Goal: Answer question/provide support

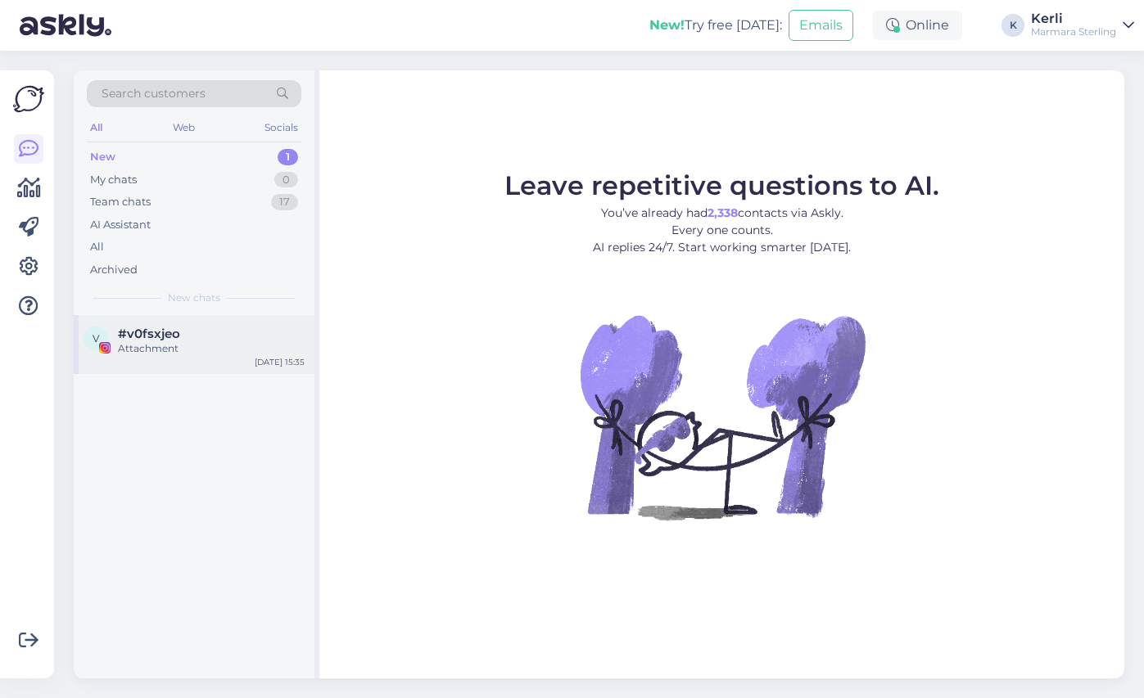
click at [193, 334] on div "#v0fsxjeo" at bounding box center [211, 334] width 187 height 15
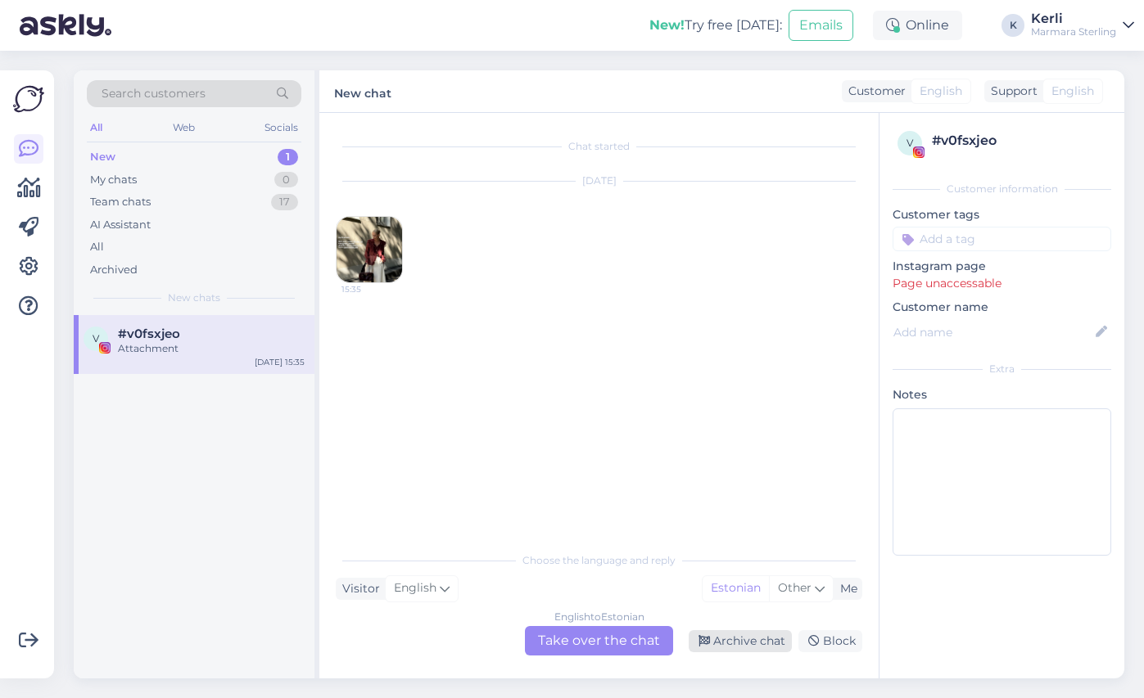
click at [766, 634] on div "Archive chat" at bounding box center [740, 641] width 103 height 22
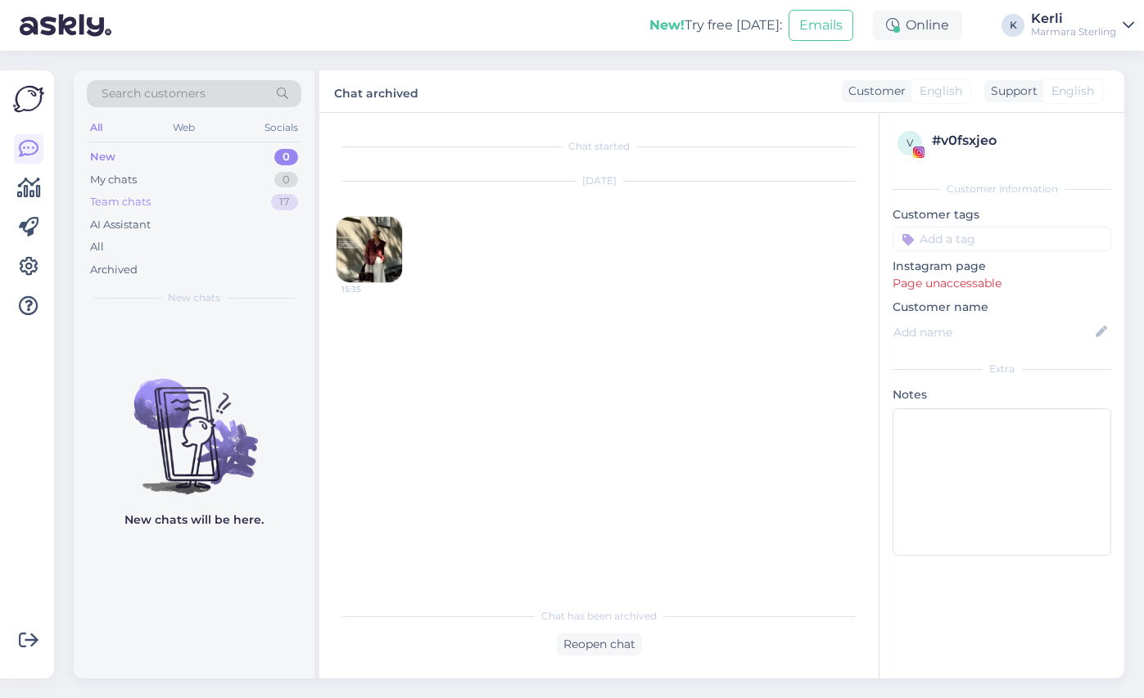
click at [223, 193] on div "Team chats 17" at bounding box center [194, 202] width 214 height 23
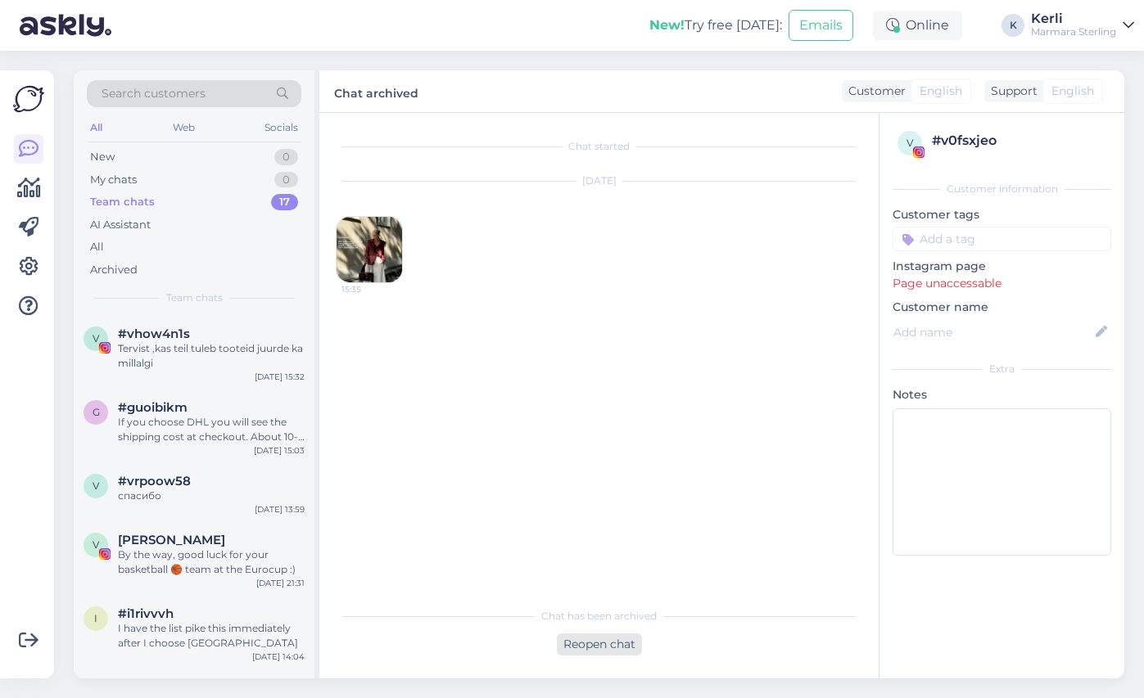
click at [582, 643] on div "Reopen chat" at bounding box center [599, 645] width 85 height 22
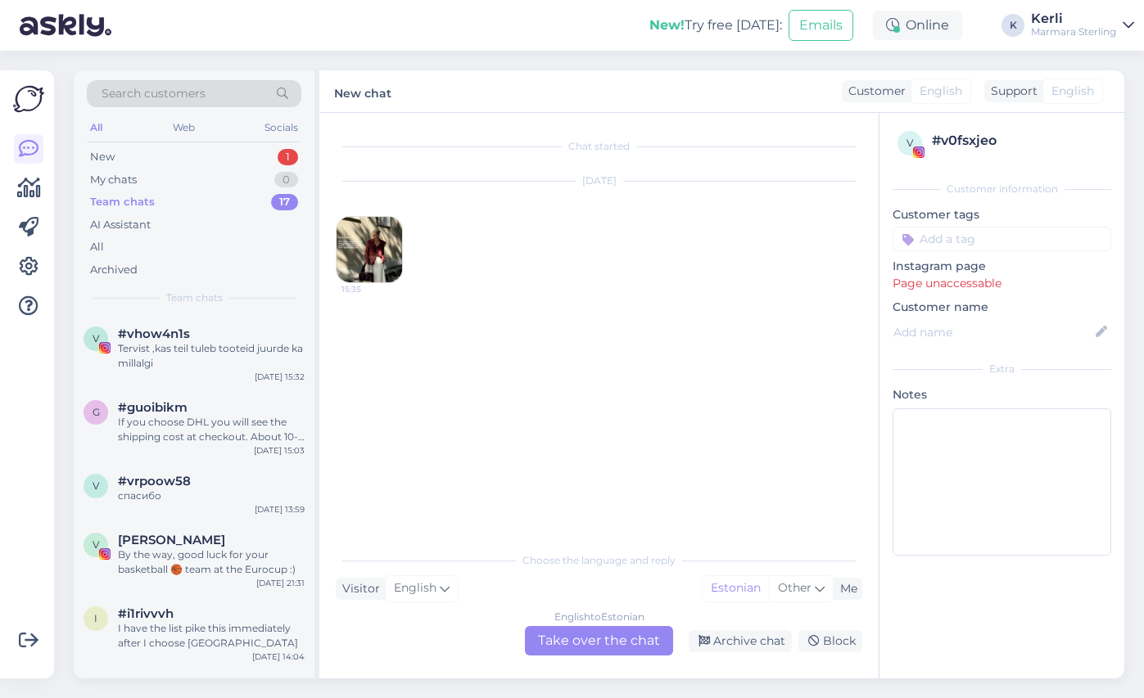
click at [584, 634] on div "English to Estonian Take over the chat" at bounding box center [599, 640] width 148 height 29
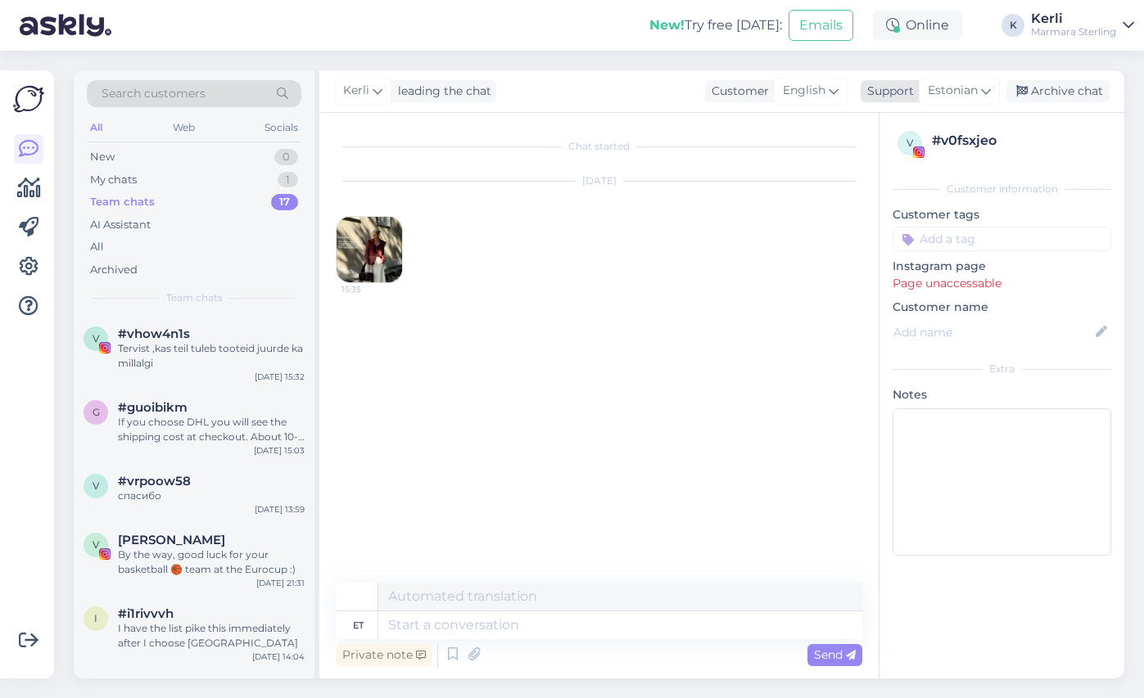
click at [962, 83] on span "Estonian" at bounding box center [953, 91] width 50 height 18
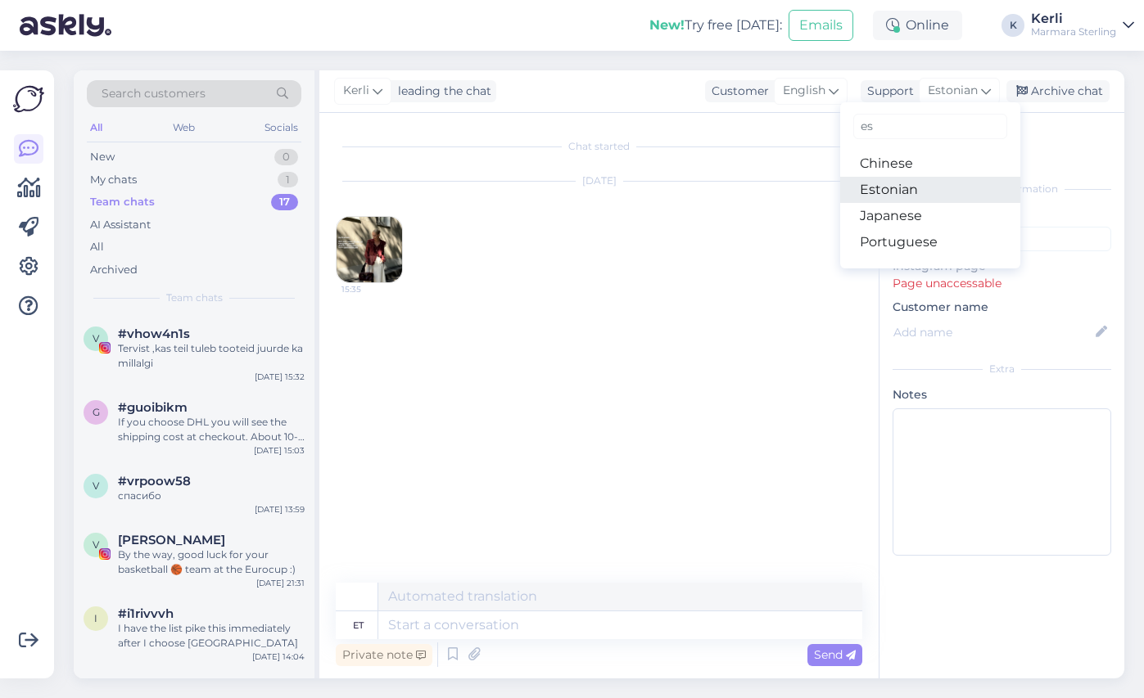
type input "es"
click at [915, 188] on link "Estonian" at bounding box center [930, 190] width 180 height 26
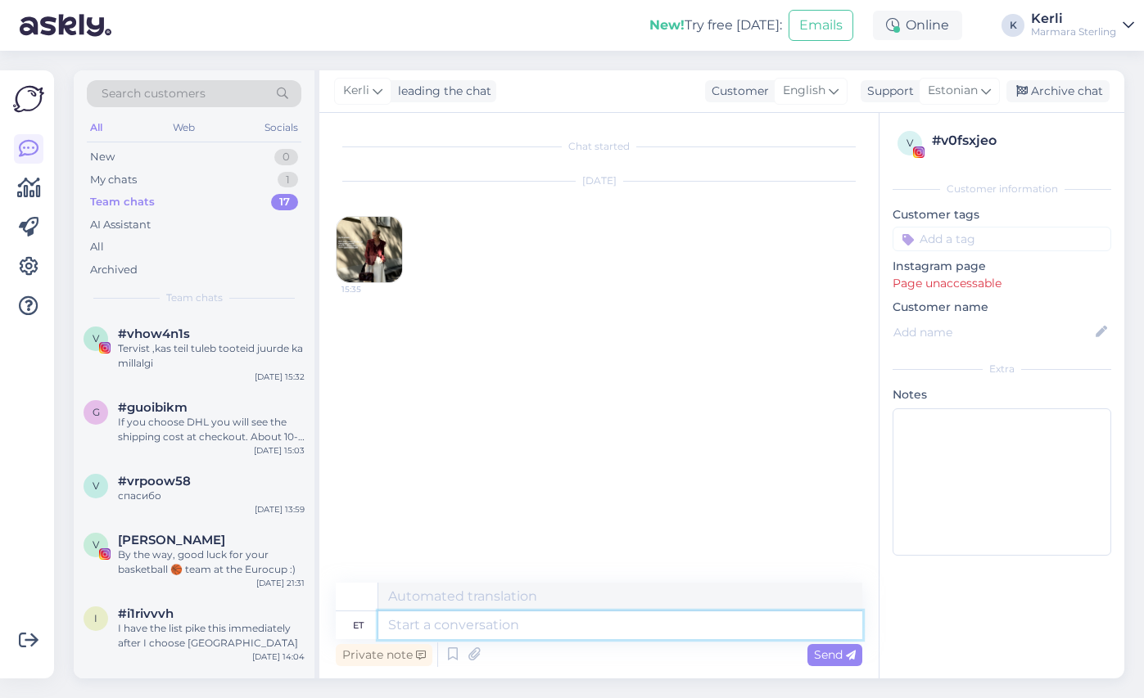
click at [517, 622] on textarea at bounding box center [620, 626] width 484 height 28
type textarea "T"
click at [219, 358] on div "Tervist ,kas teil tuleb tooteid juurde ka millalgi" at bounding box center [211, 355] width 187 height 29
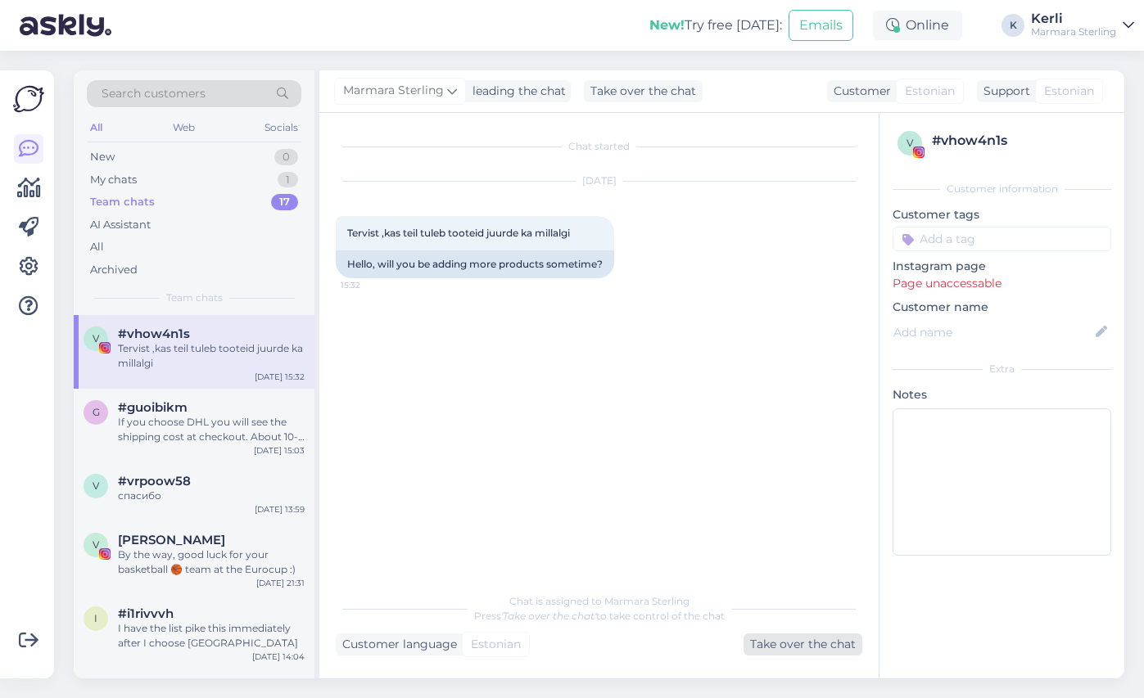
click at [761, 638] on div "Take over the chat" at bounding box center [802, 645] width 119 height 22
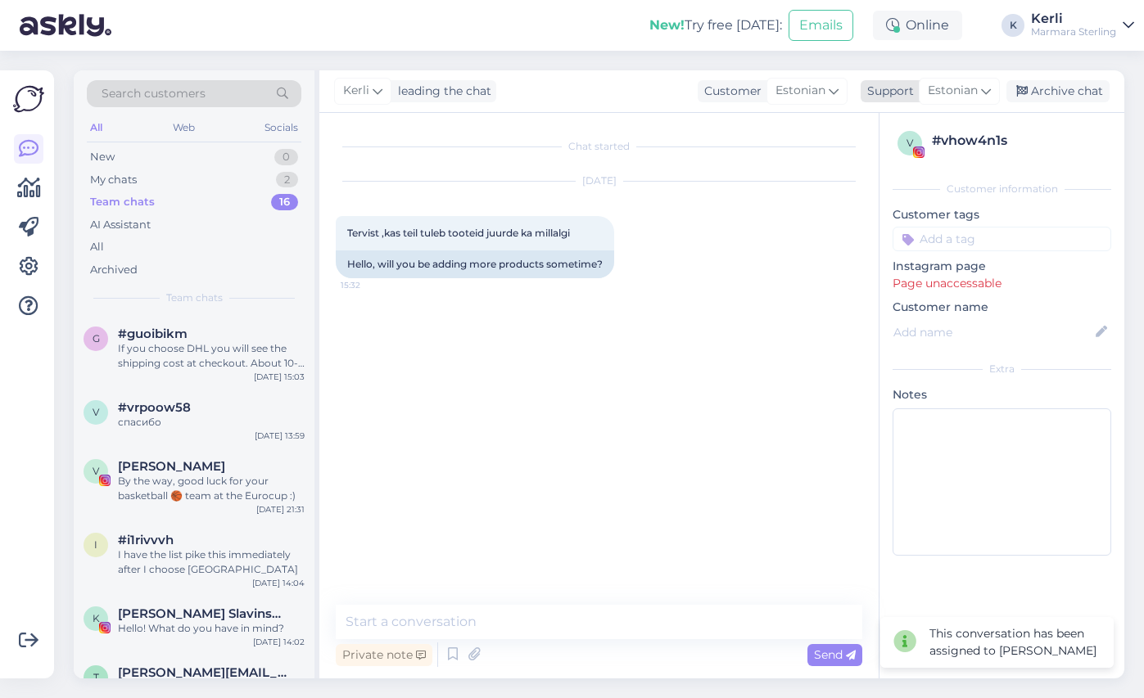
click at [955, 89] on span "Estonian" at bounding box center [953, 91] width 50 height 18
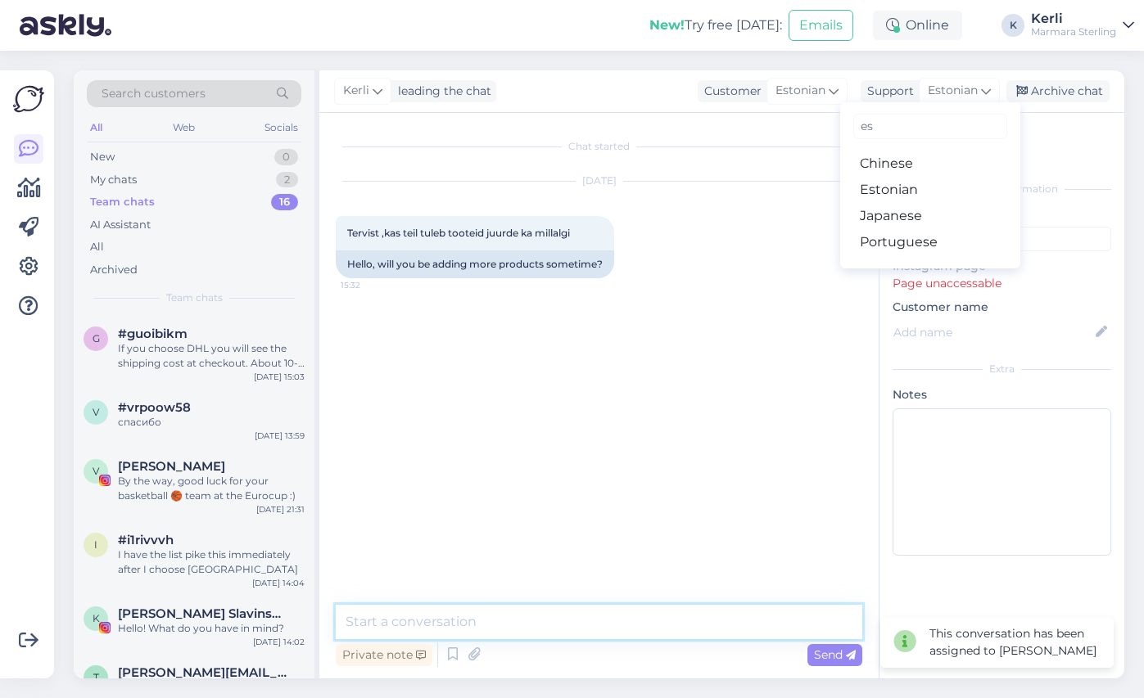
click at [446, 628] on textarea at bounding box center [599, 622] width 526 height 34
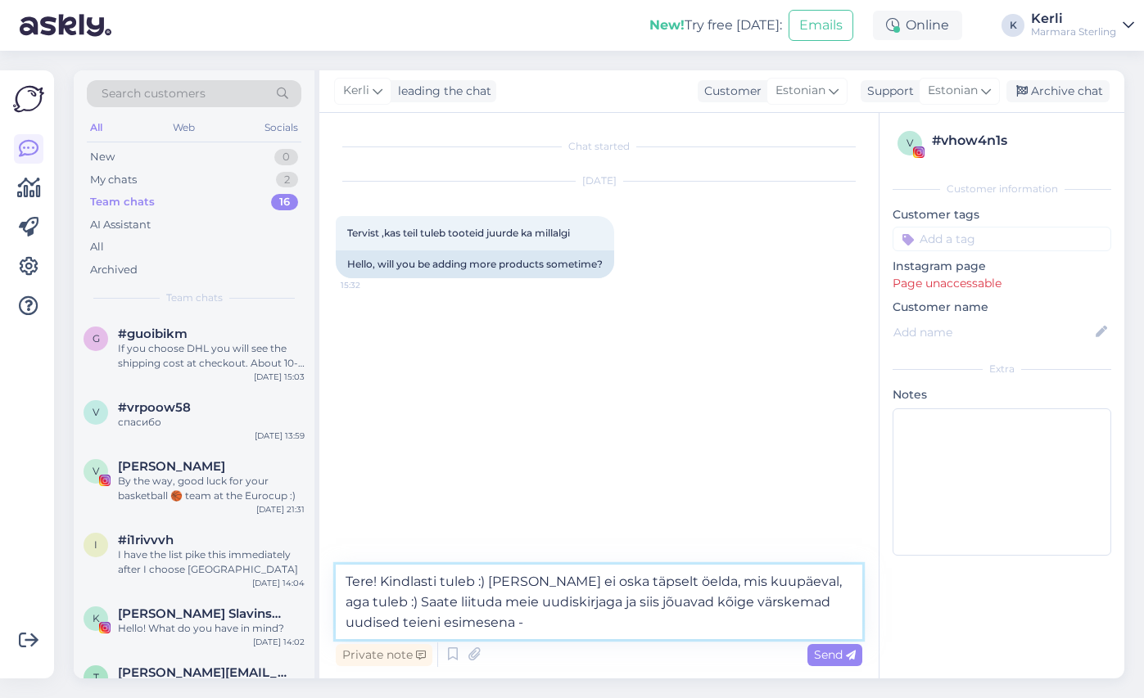
paste textarea "[URL][DOMAIN_NAME]"
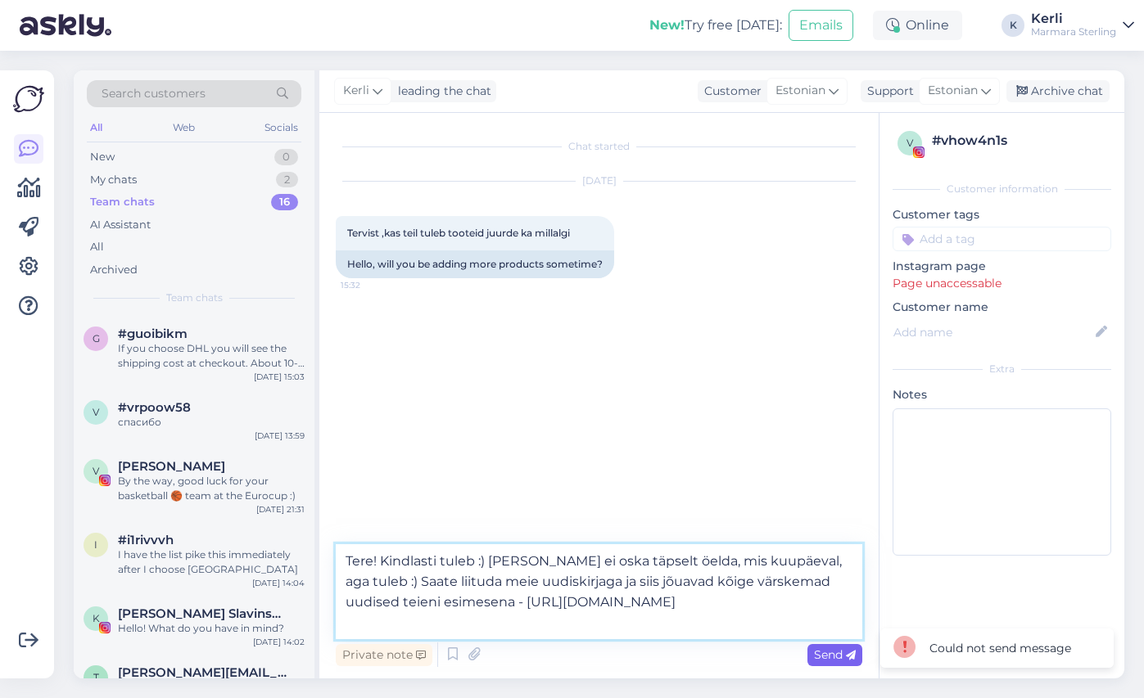
type textarea "Tere! Kindlasti tuleb :) [PERSON_NAME] ei oska täpselt öelda, mis kuupäeval, ag…"
click at [843, 653] on span "Send" at bounding box center [835, 655] width 42 height 15
drag, startPoint x: 520, startPoint y: 625, endPoint x: 341, endPoint y: 549, distance: 195.1
click at [341, 549] on textarea "Tere! Kindlasti tuleb :) [PERSON_NAME] ei oska täpselt öelda, mis kuupäeval, ag…" at bounding box center [599, 591] width 526 height 95
click at [599, 396] on div "Chat started [DATE] Tervist ,kas teil tuleb tooteid juurde ka millalgi 15:32 He…" at bounding box center [606, 329] width 541 height 400
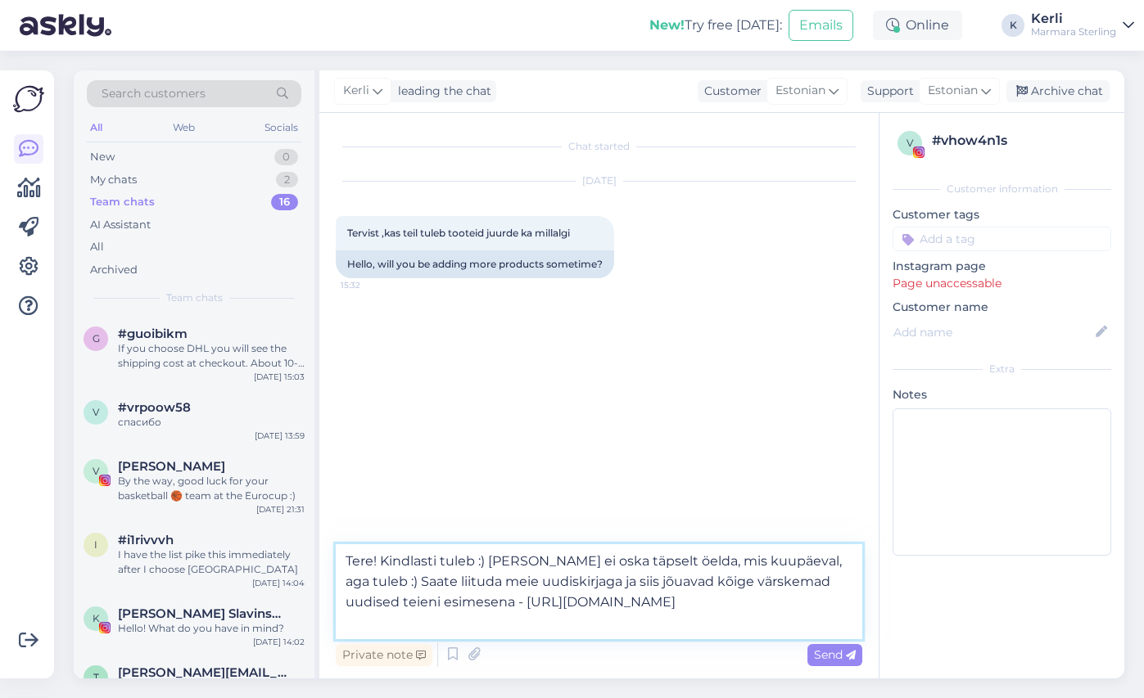
drag, startPoint x: 483, startPoint y: 634, endPoint x: 325, endPoint y: 536, distance: 185.6
click at [325, 536] on div "Chat started [DATE] Tervist ,kas teil tuleb tooteid juurde ka millalgi 15:32 He…" at bounding box center [598, 396] width 559 height 566
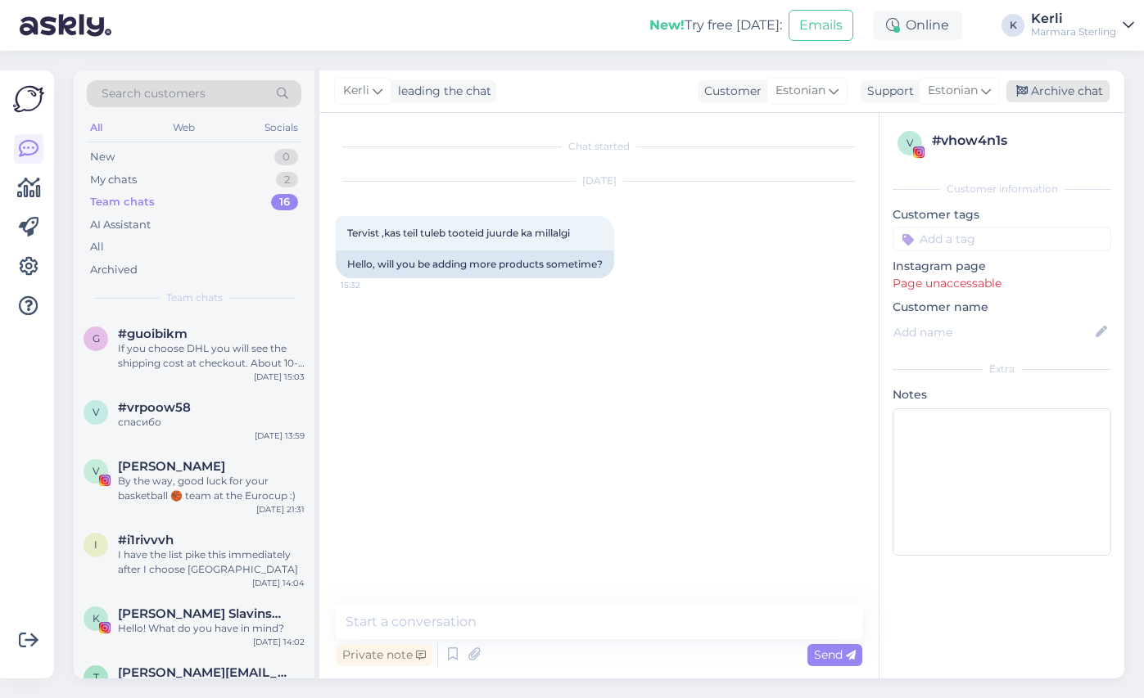
click at [1023, 93] on icon at bounding box center [1021, 91] width 11 height 11
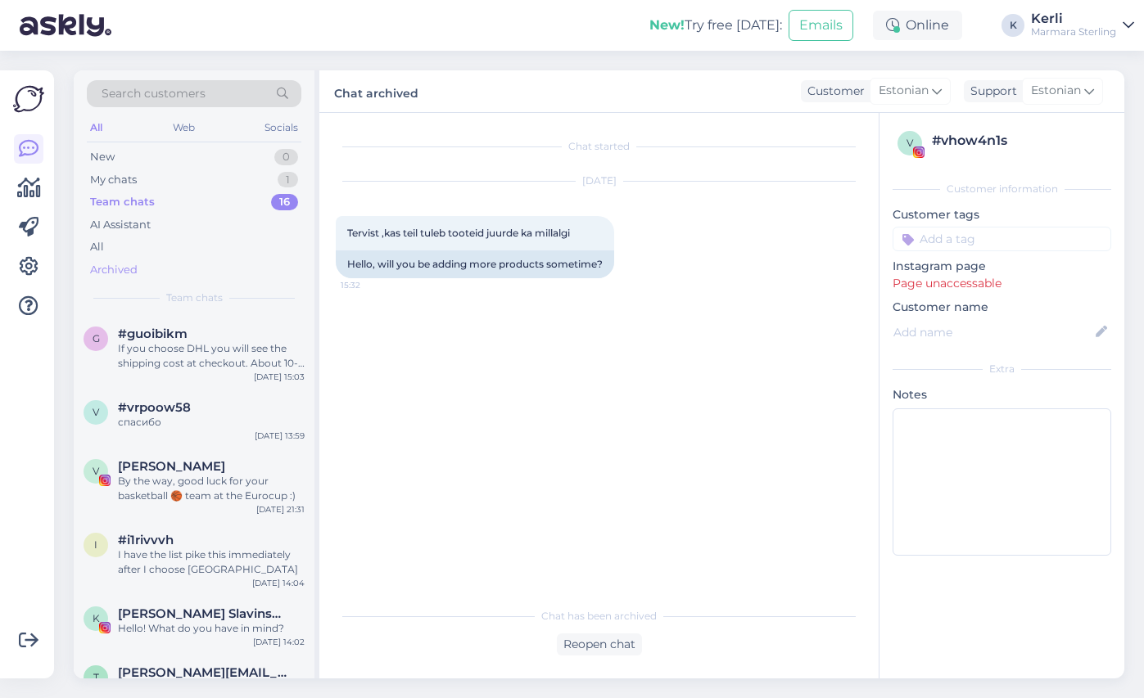
click at [124, 273] on div "Archived" at bounding box center [113, 270] width 47 height 16
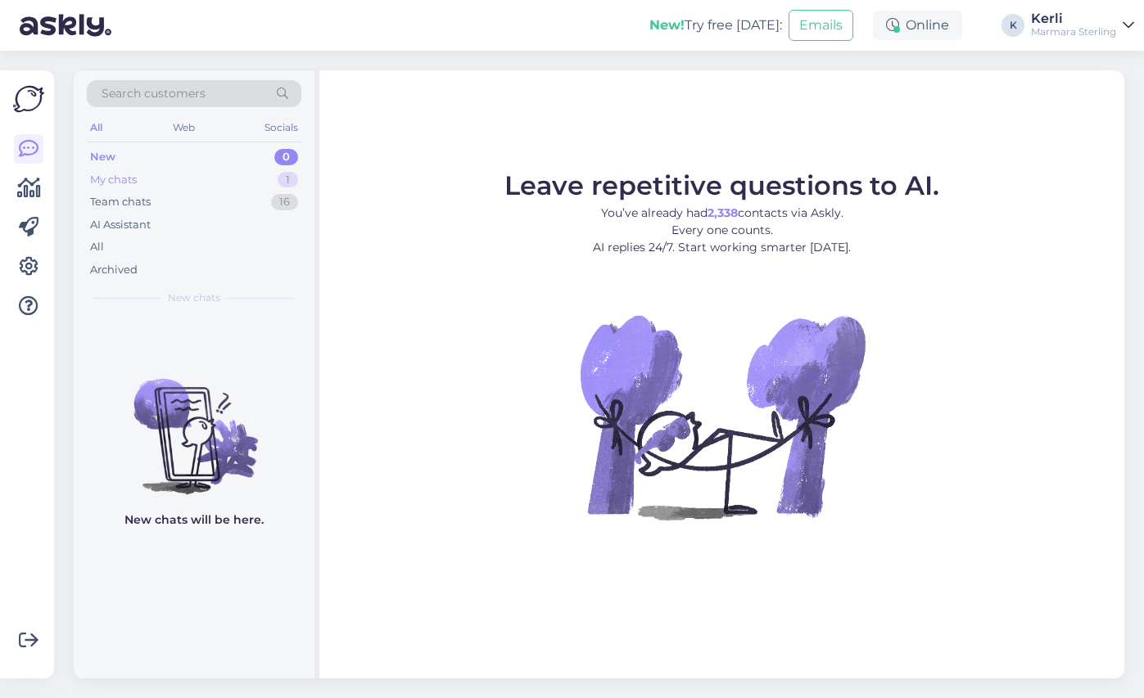
click at [208, 178] on div "My chats 1" at bounding box center [194, 180] width 214 height 23
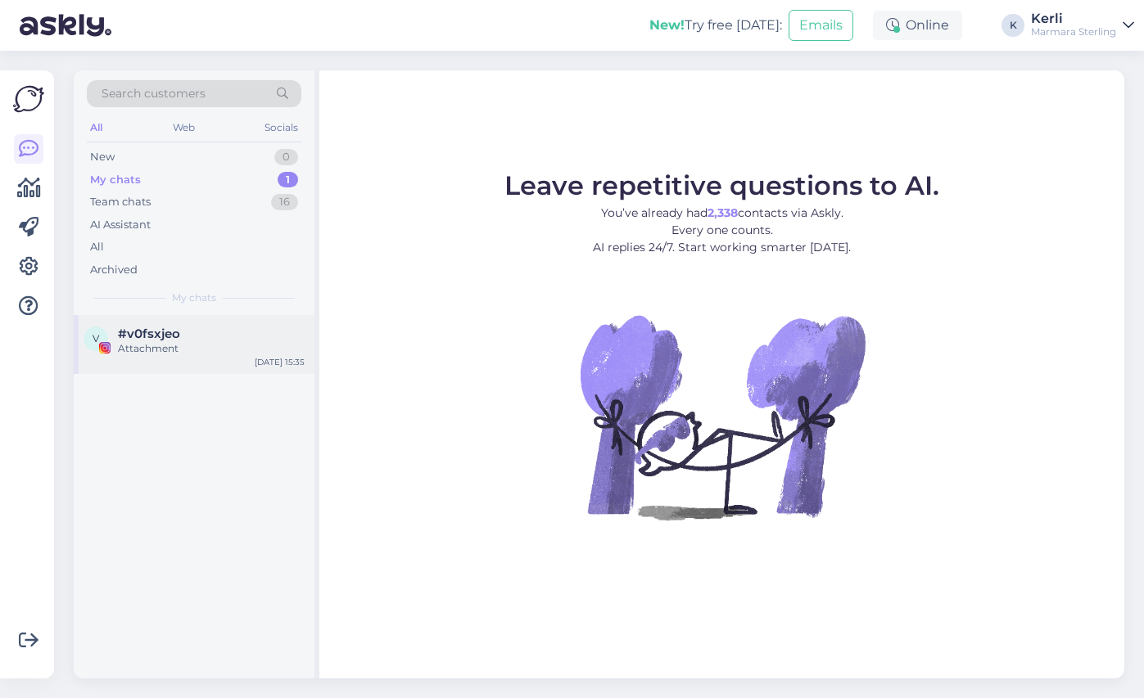
click at [192, 341] on div "Attachment" at bounding box center [211, 348] width 187 height 15
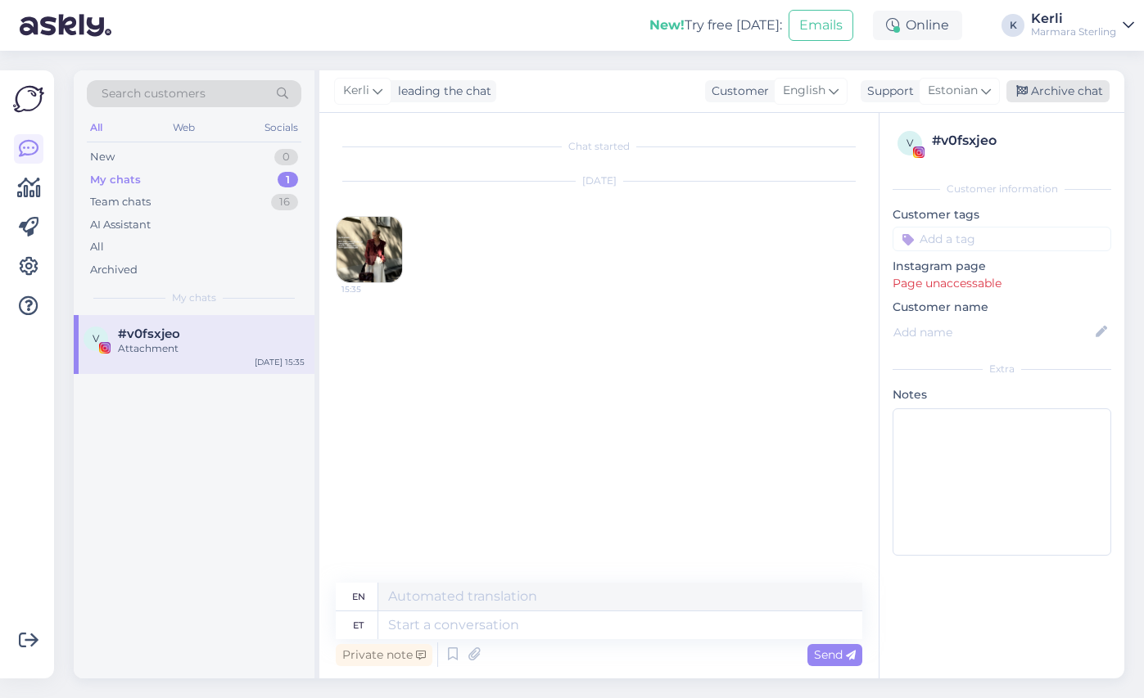
click at [1058, 93] on div "Archive chat" at bounding box center [1057, 91] width 103 height 22
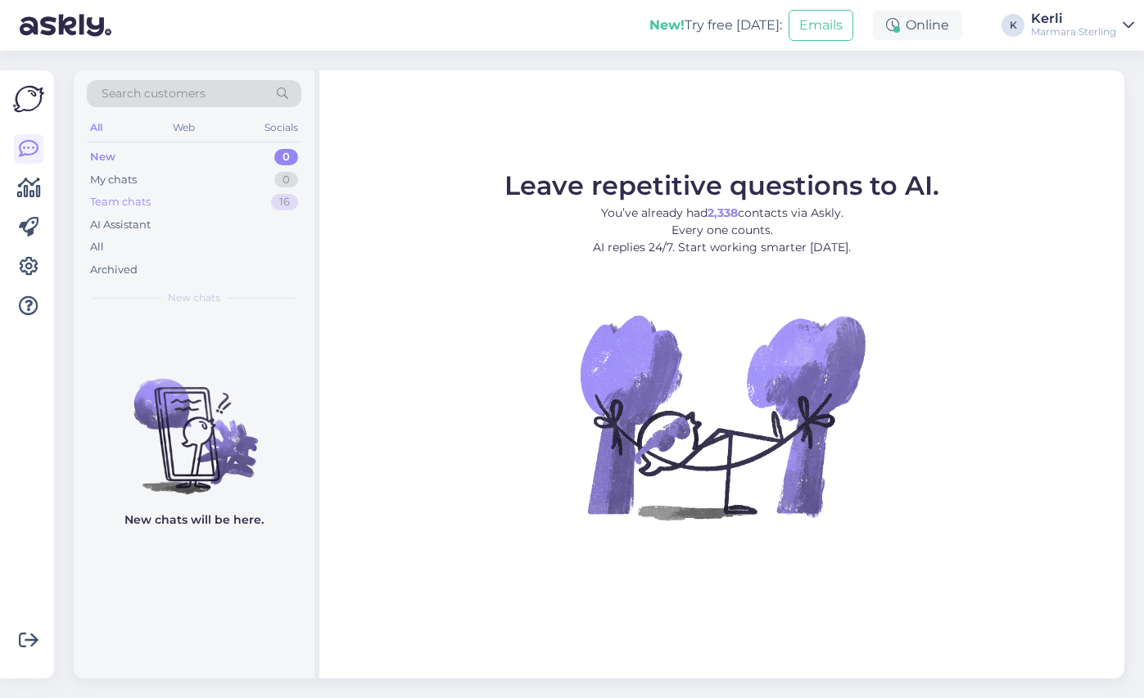
click at [221, 209] on div "Team chats 16" at bounding box center [194, 202] width 214 height 23
